Goal: Task Accomplishment & Management: Use online tool/utility

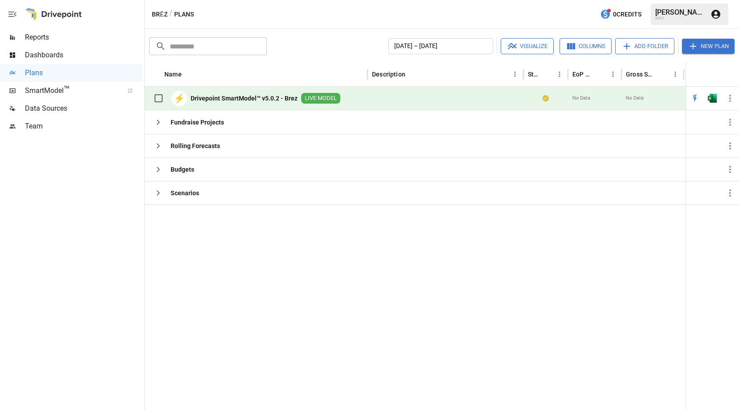
click at [53, 125] on span "Team" at bounding box center [84, 126] width 118 height 11
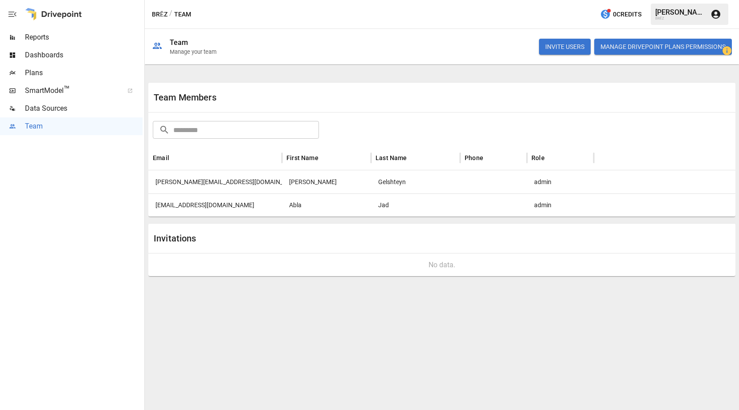
click at [45, 91] on span "SmartModel ™" at bounding box center [71, 90] width 93 height 11
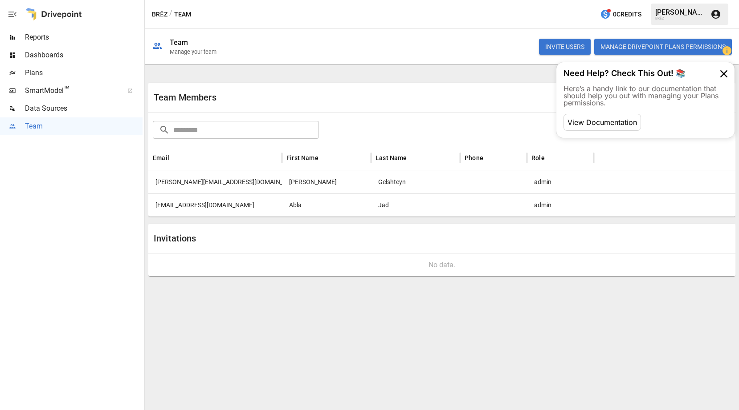
click at [69, 70] on span "Plans" at bounding box center [84, 73] width 118 height 11
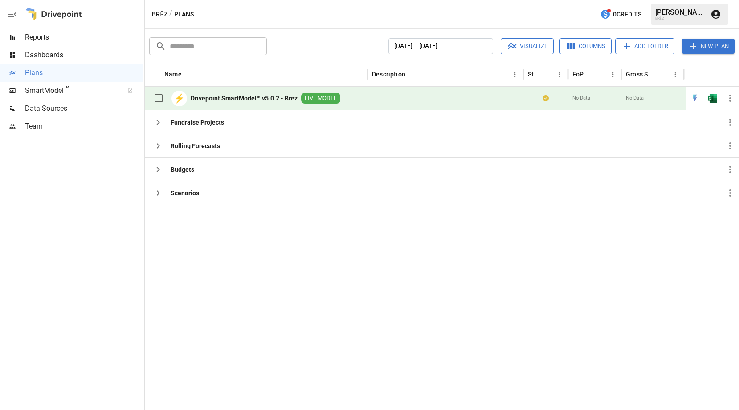
click at [212, 96] on b "Drivepoint SmartModel™ v5.0.2 - Brez" at bounding box center [244, 98] width 107 height 9
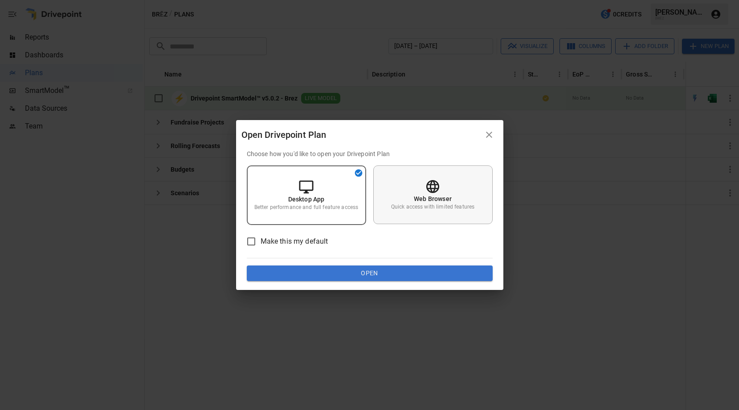
click at [442, 211] on p "Quick access with limited features" at bounding box center [432, 207] width 83 height 8
click at [375, 273] on button "Open" at bounding box center [370, 274] width 246 height 16
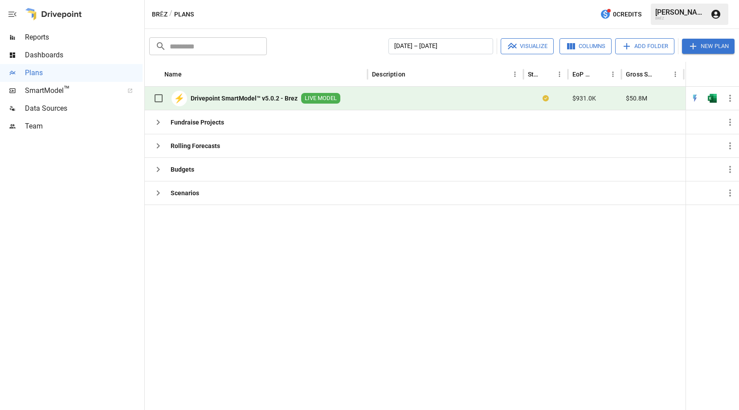
click at [238, 97] on b "Drivepoint SmartModel™ v5.0.2 - Brez" at bounding box center [244, 98] width 107 height 9
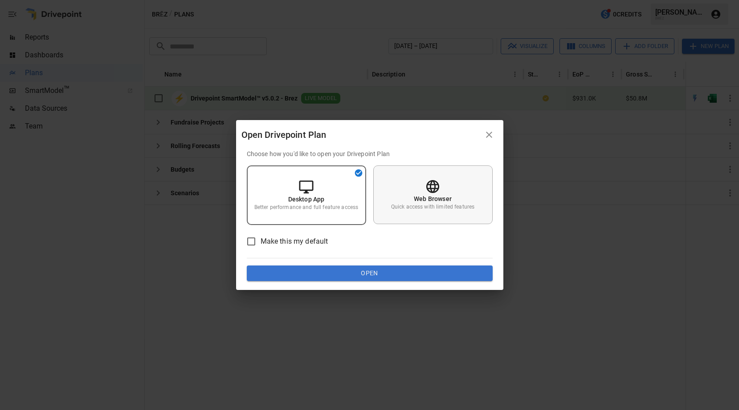
click at [428, 210] on p "Quick access with limited features" at bounding box center [432, 207] width 83 height 8
click at [291, 275] on button "Open" at bounding box center [370, 274] width 246 height 16
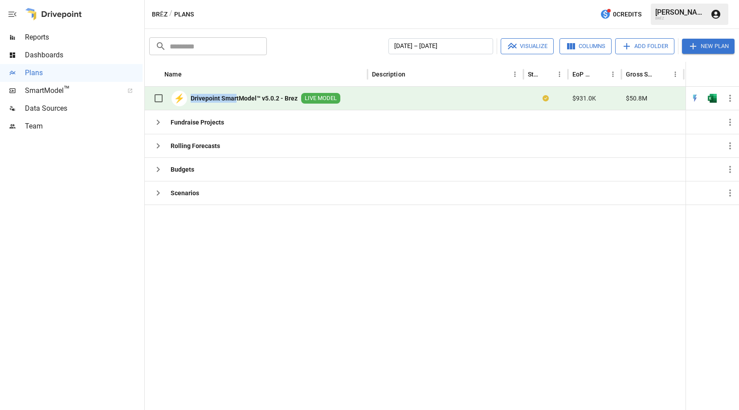
click at [236, 94] on div "⚡ Drivepoint SmartModel™ v5.0.2 - Brez LIVE MODEL" at bounding box center [244, 98] width 191 height 19
click at [274, 94] on b "Drivepoint SmartModel™ v5.0.2 - Brez" at bounding box center [244, 98] width 107 height 9
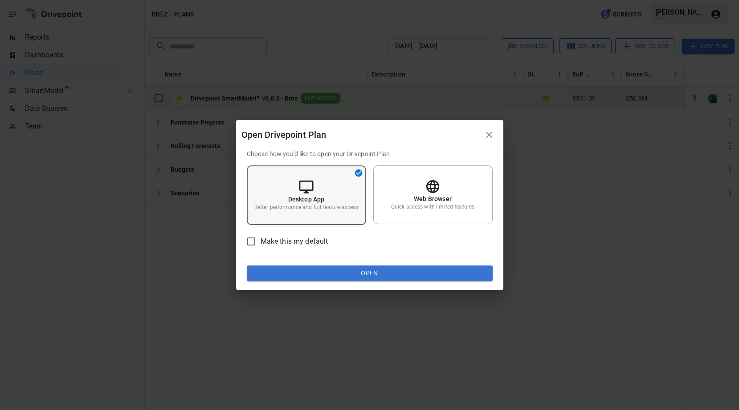
click at [294, 195] on p "Desktop App" at bounding box center [306, 199] width 37 height 9
click at [283, 268] on button "Open" at bounding box center [370, 274] width 246 height 16
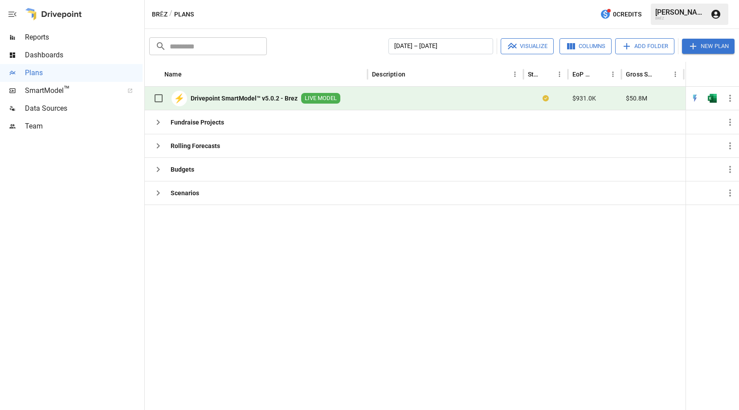
click at [213, 109] on div "⚡ Drivepoint SmartModel™ v5.0.2 - Brez LIVE MODEL" at bounding box center [244, 98] width 191 height 23
click at [214, 95] on b "Drivepoint SmartModel™ v5.0.2 - Brez" at bounding box center [244, 98] width 107 height 9
